Goal: Task Accomplishment & Management: Manage account settings

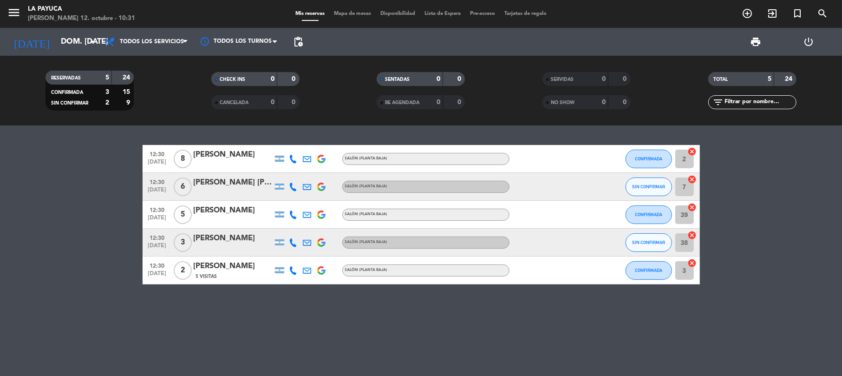
click at [224, 184] on div "[PERSON_NAME] [PERSON_NAME]" at bounding box center [233, 183] width 79 height 12
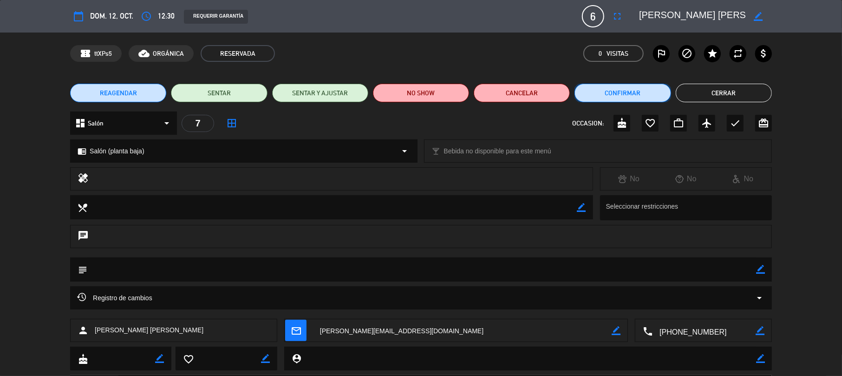
click at [642, 88] on button "Confirmar" at bounding box center [623, 93] width 96 height 19
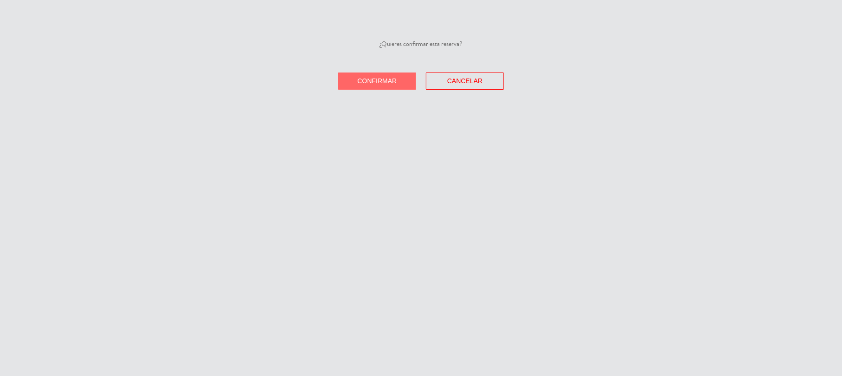
click at [389, 82] on span "Confirmar" at bounding box center [377, 80] width 39 height 7
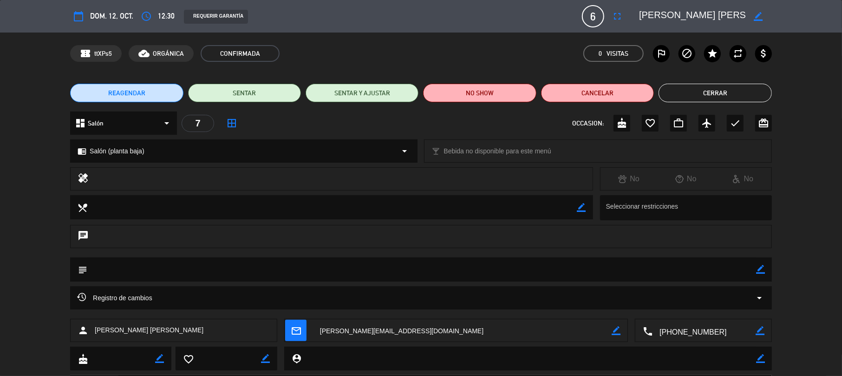
click at [675, 18] on textarea at bounding box center [692, 16] width 106 height 17
click at [698, 88] on button "Cerrar" at bounding box center [715, 93] width 113 height 19
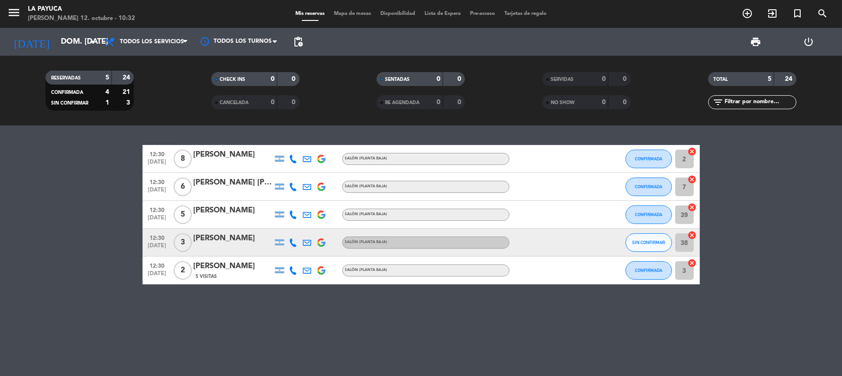
click at [242, 238] on div "[PERSON_NAME]" at bounding box center [233, 238] width 79 height 12
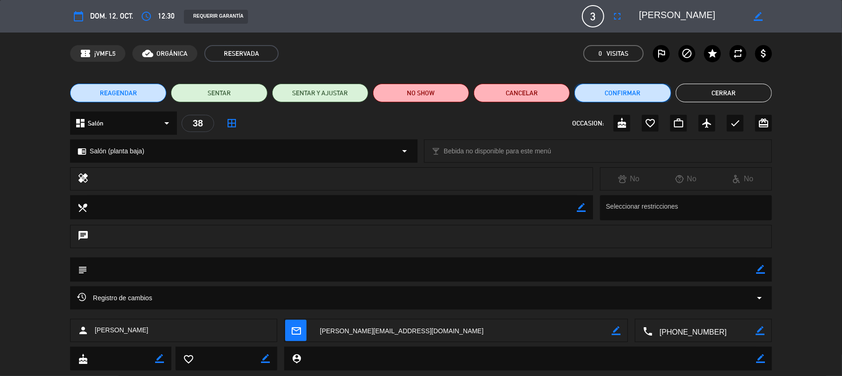
click at [624, 98] on button "Confirmar" at bounding box center [623, 93] width 96 height 19
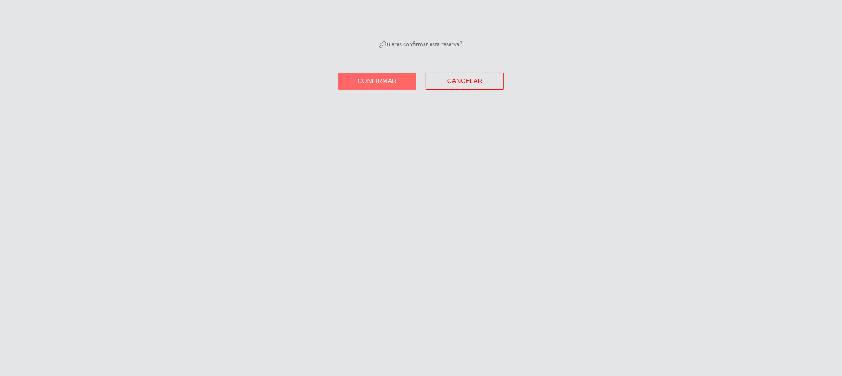
click at [380, 77] on span "Confirmar" at bounding box center [377, 80] width 39 height 7
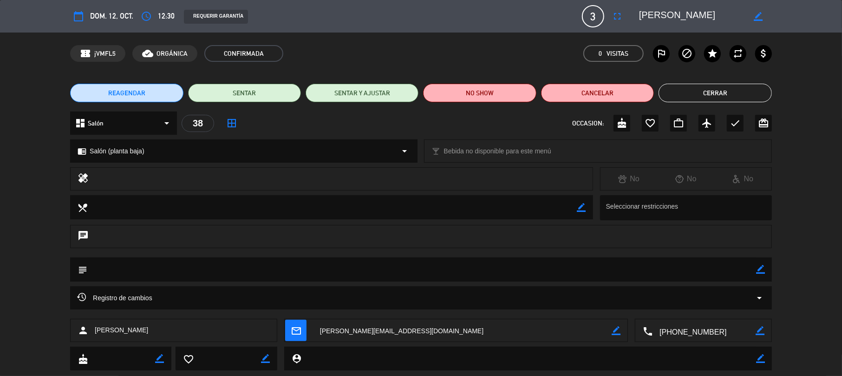
click at [675, 17] on textarea at bounding box center [692, 16] width 106 height 17
click at [716, 76] on div "REAGENDAR SENTAR SENTAR Y AJUSTAR NO SHOW Cancelar Cerrar" at bounding box center [421, 92] width 842 height 37
click at [727, 97] on button "Cerrar" at bounding box center [715, 93] width 113 height 19
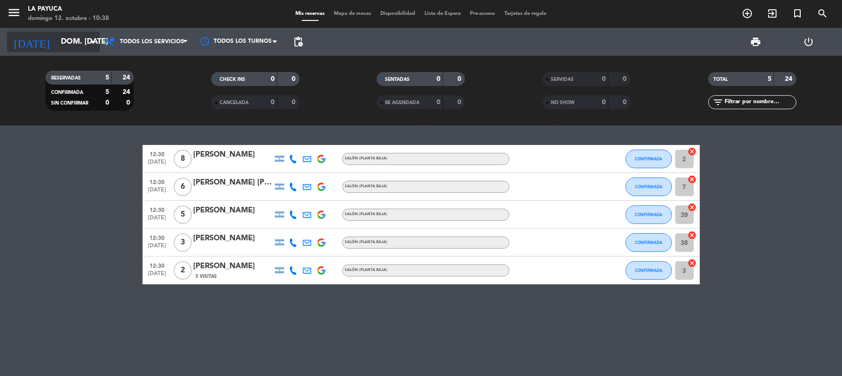
click at [92, 45] on icon "arrow_drop_down" at bounding box center [91, 41] width 11 height 11
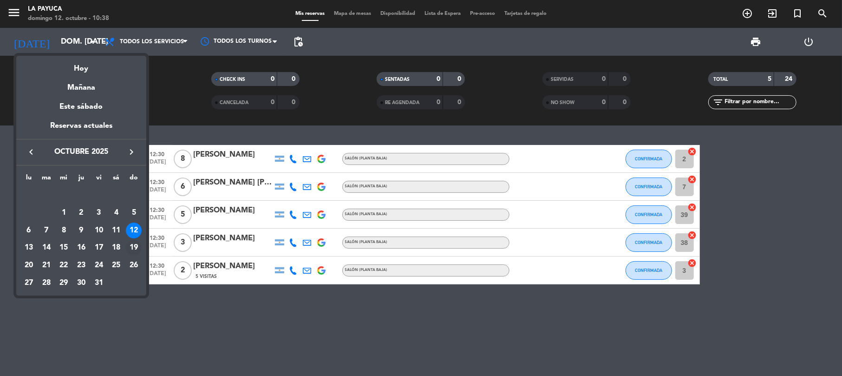
click at [138, 243] on div "19" at bounding box center [134, 248] width 16 height 16
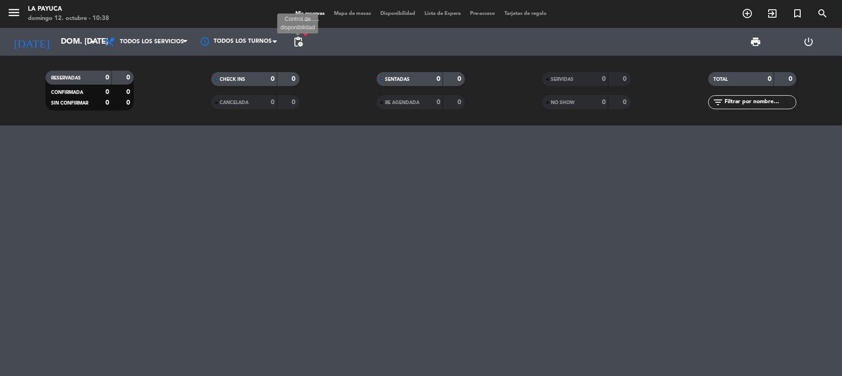
click at [303, 41] on span "pending_actions" at bounding box center [298, 41] width 11 height 11
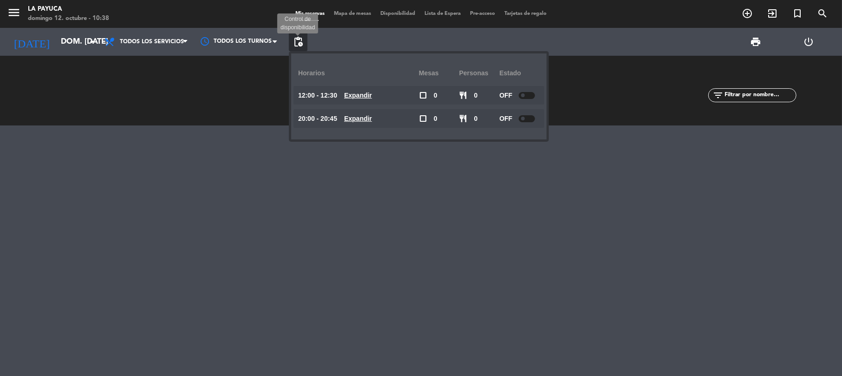
click at [297, 41] on span "pending_actions" at bounding box center [298, 41] width 11 height 11
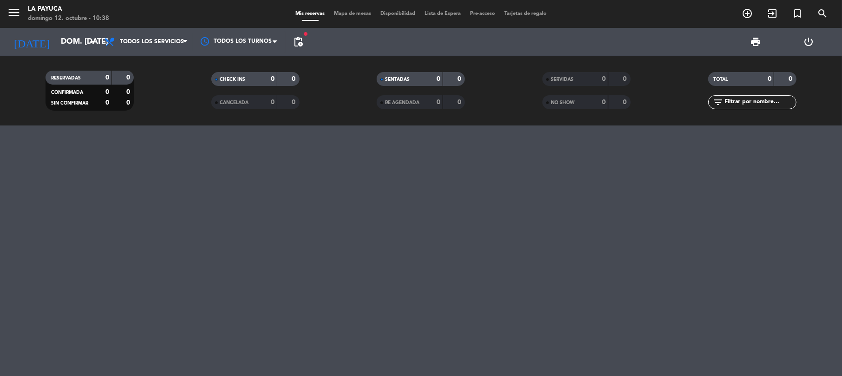
click at [524, 270] on div at bounding box center [421, 250] width 842 height 250
click at [70, 38] on input "dom. [DATE]" at bounding box center [106, 42] width 100 height 18
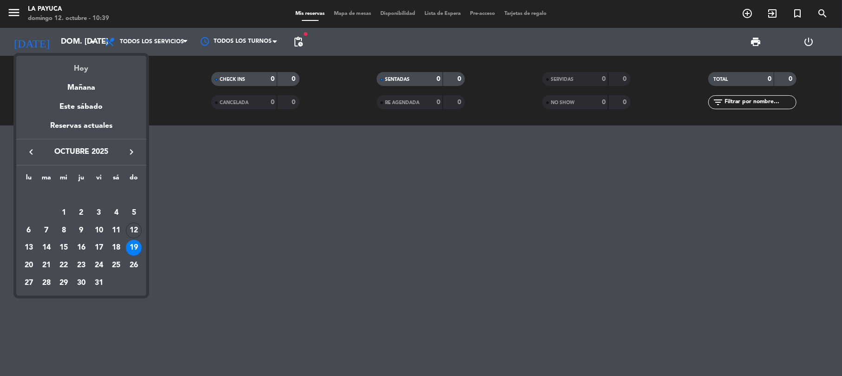
click at [115, 60] on div "Hoy" at bounding box center [81, 65] width 130 height 19
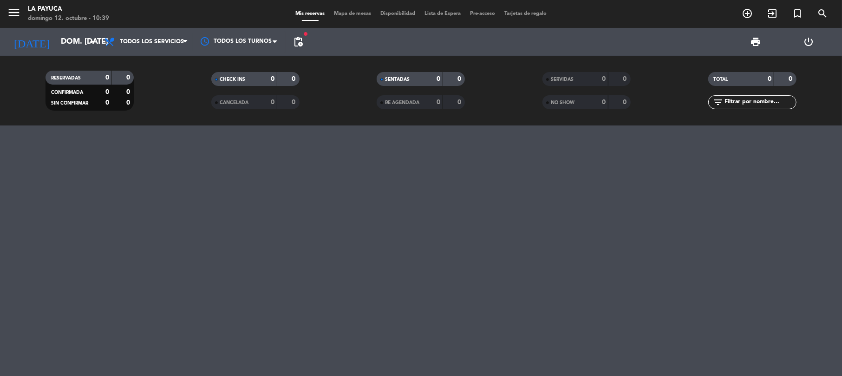
type input "dom. [DATE]"
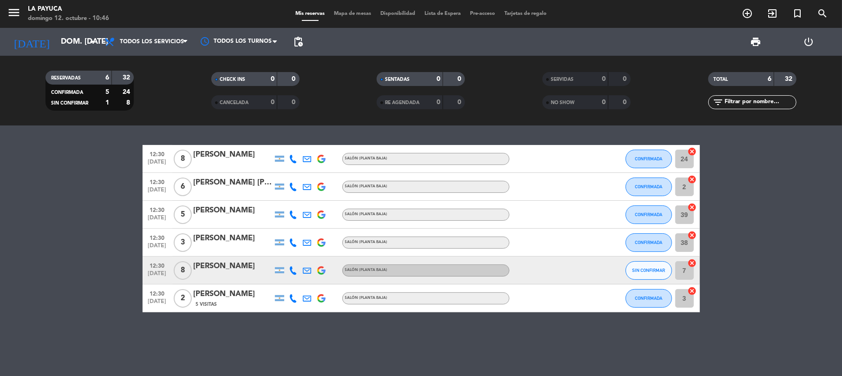
click at [240, 264] on div "[PERSON_NAME]" at bounding box center [233, 266] width 79 height 12
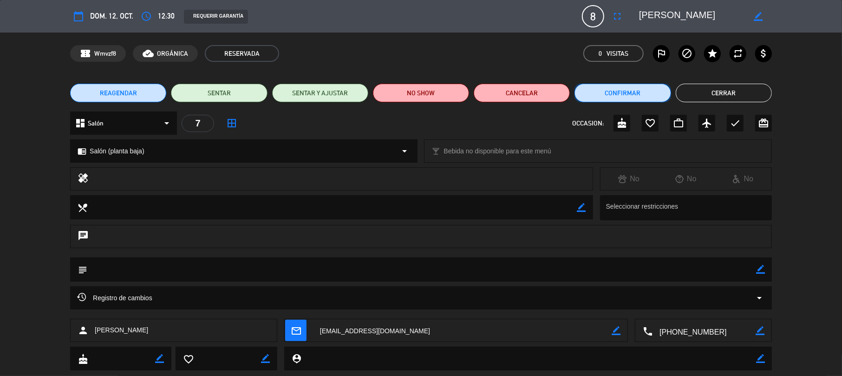
click at [606, 97] on button "Confirmar" at bounding box center [623, 93] width 96 height 19
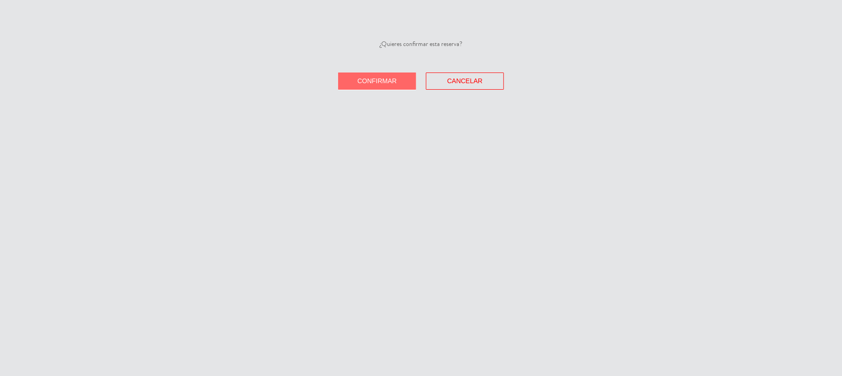
click at [407, 80] on button "Confirmar" at bounding box center [377, 80] width 78 height 17
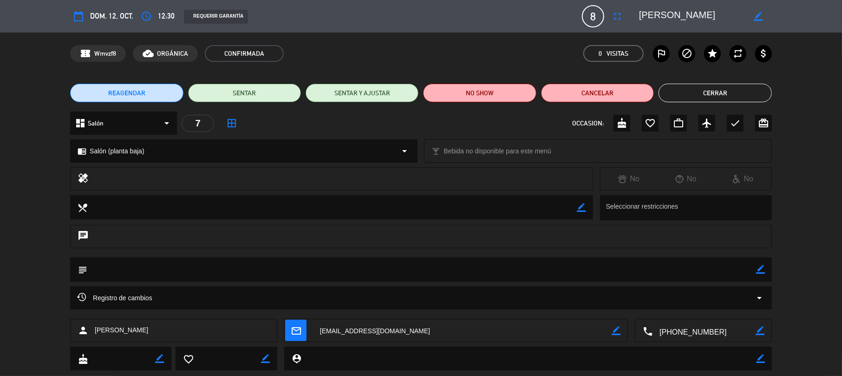
click at [662, 13] on textarea at bounding box center [692, 16] width 106 height 17
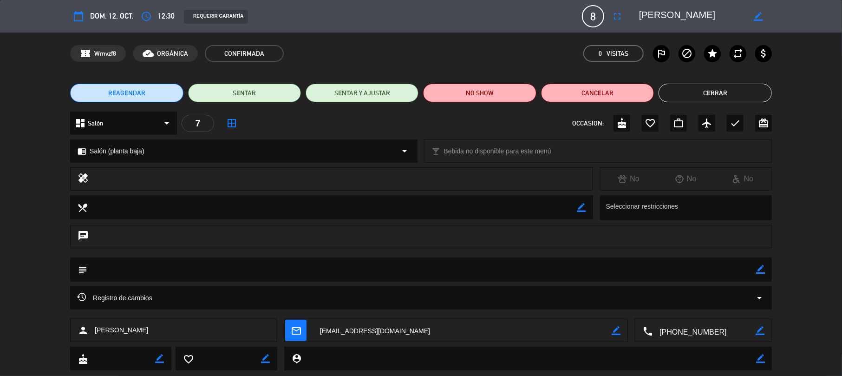
click at [721, 95] on button "Cerrar" at bounding box center [715, 93] width 113 height 19
